Goal: Transaction & Acquisition: Download file/media

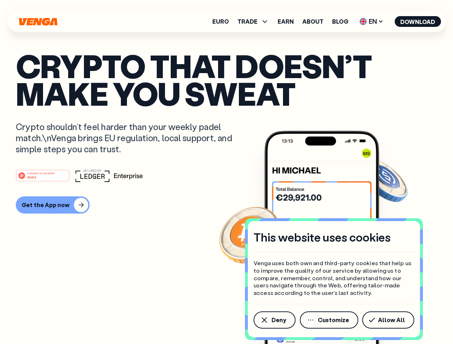
click at [226, 172] on div "#1 PRODUCT OF THE MONTH Web3" at bounding box center [227, 175] width 422 height 13
click at [274, 320] on span "Deny" at bounding box center [279, 321] width 15 height 6
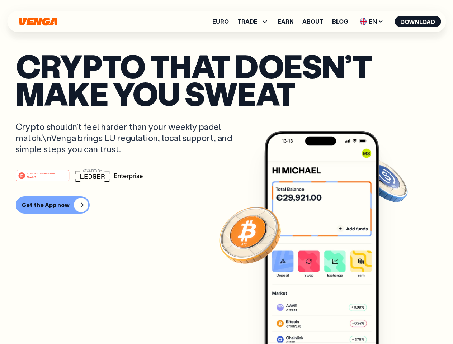
click at [330, 320] on img at bounding box center [321, 251] width 115 height 240
click at [390, 320] on article "Crypto that doesn’t make you sweat Crypto shouldn’t feel harder than your weekl…" at bounding box center [227, 186] width 422 height 269
click at [255, 22] on span "TRADE" at bounding box center [248, 22] width 20 height 6
click at [372, 22] on span "EN" at bounding box center [371, 21] width 29 height 11
click at [418, 22] on button "Download" at bounding box center [418, 21] width 46 height 11
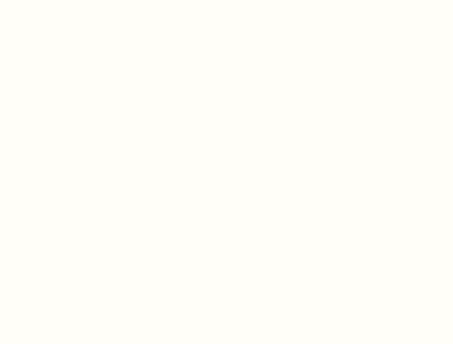
click at [226, 0] on html "This website uses cookies Venga uses both own and third-party cookies that help…" at bounding box center [226, 0] width 453 height 0
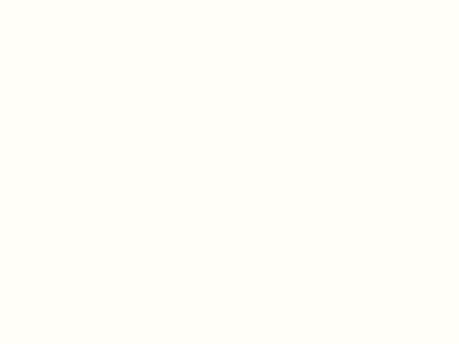
click at [52, 0] on html "This website uses cookies Venga uses both own and third-party cookies that help…" at bounding box center [229, 0] width 459 height 0
click at [44, 0] on html "This website uses cookies Venga uses both own and third-party cookies that help…" at bounding box center [229, 0] width 459 height 0
